Goal: Information Seeking & Learning: Learn about a topic

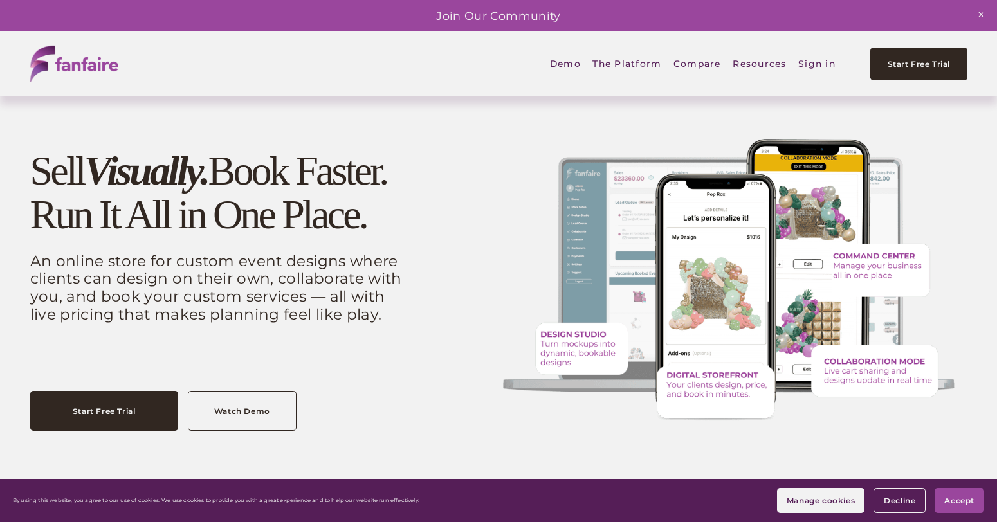
click at [0, 0] on span "Company" at bounding box center [0, 0] width 0 height 0
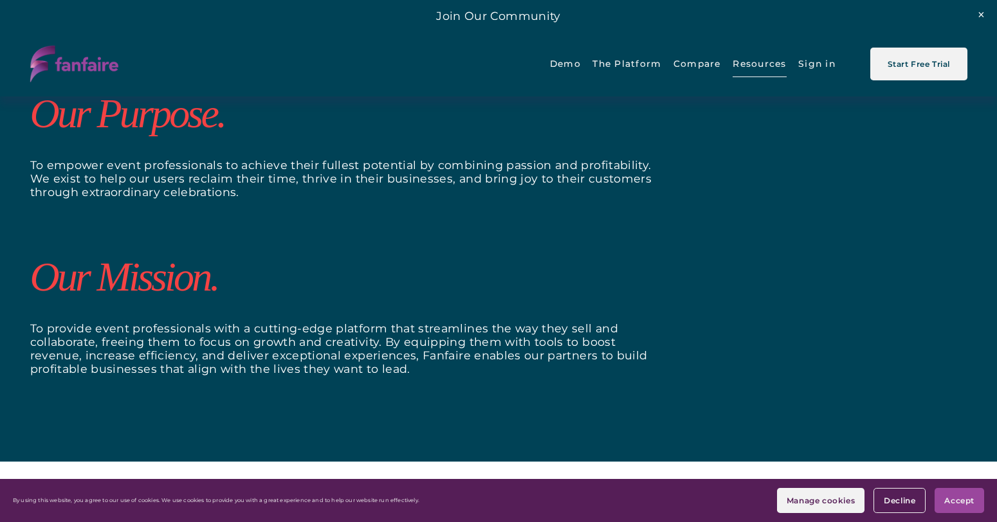
scroll to position [926, 0]
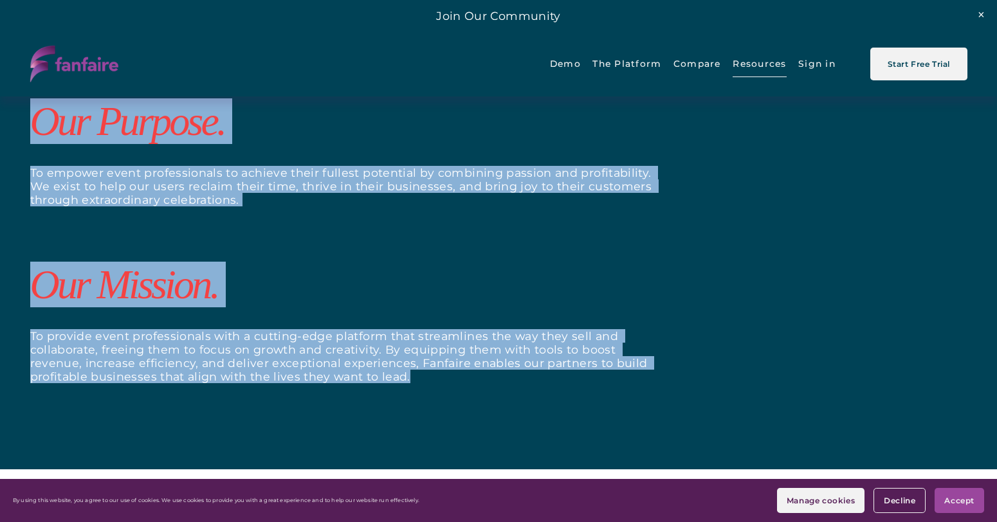
drag, startPoint x: 34, startPoint y: 122, endPoint x: 451, endPoint y: 415, distance: 509.8
copy div "Our Purpose. To empower event professionals to achieve their fullest potential …"
